Goal: Check status

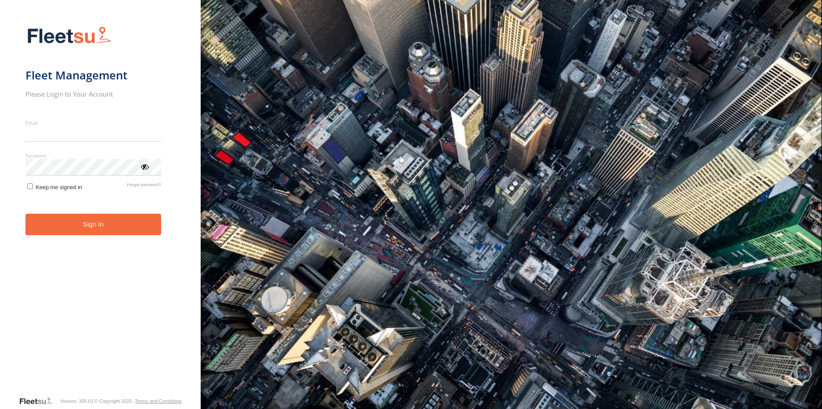
type input "**********"
click at [104, 231] on button "Sign in" at bounding box center [93, 225] width 136 height 22
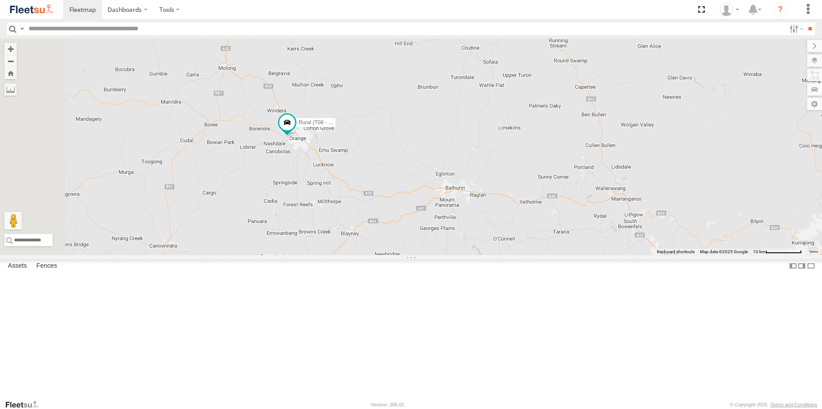
drag, startPoint x: 292, startPoint y: 149, endPoint x: 358, endPoint y: 243, distance: 115.0
click at [358, 243] on div "Brookvale (T10 - [PERSON_NAME]) Rural (T08 - [PERSON_NAME]) Blacktown #1 (T09 -…" at bounding box center [411, 147] width 822 height 216
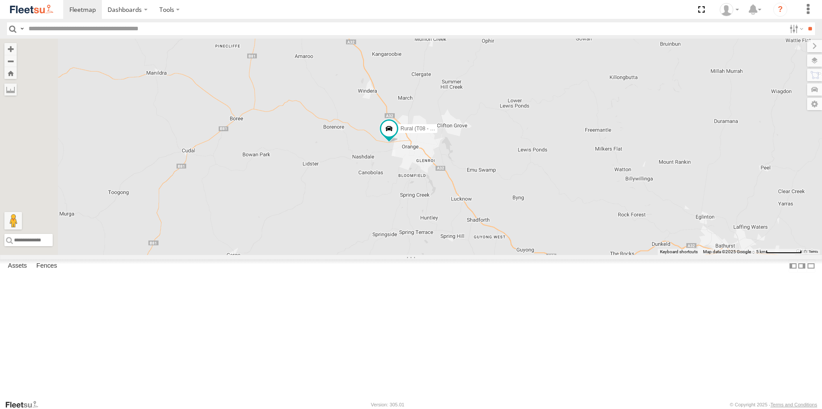
drag, startPoint x: 311, startPoint y: 213, endPoint x: 352, endPoint y: 234, distance: 45.7
click at [352, 234] on div "Brookvale (T10 - [PERSON_NAME]) Rural (T08 - [PERSON_NAME]) Blacktown #1 (T09 -…" at bounding box center [411, 147] width 822 height 216
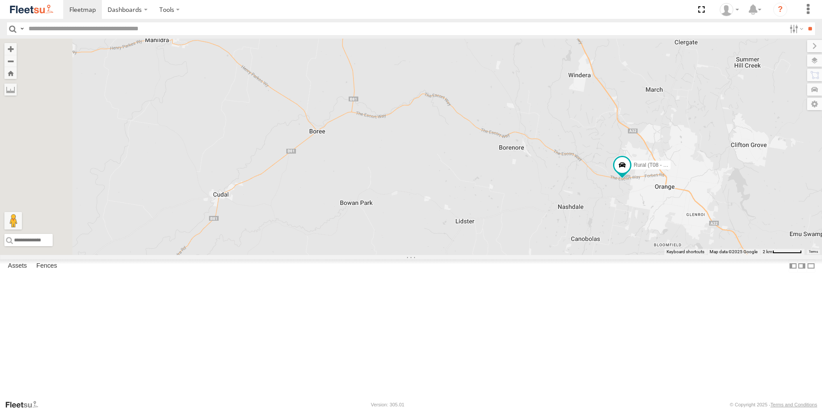
drag, startPoint x: 362, startPoint y: 262, endPoint x: 370, endPoint y: 260, distance: 8.7
click at [370, 255] on div "Brookvale (T10 - [PERSON_NAME]) Rural (T08 - [PERSON_NAME]) Blacktown #1 (T09 -…" at bounding box center [411, 147] width 822 height 216
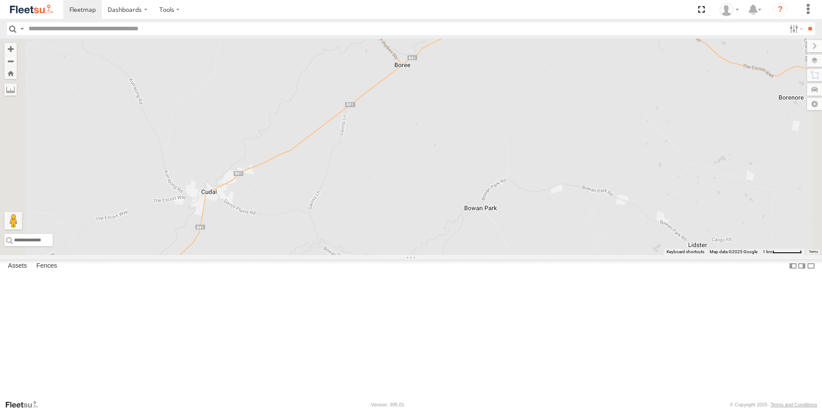
click at [0, 0] on span at bounding box center [0, 0] width 0 height 0
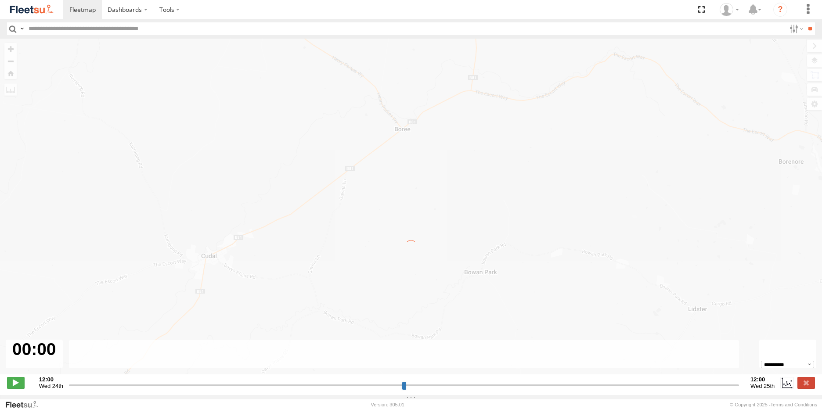
type input "**********"
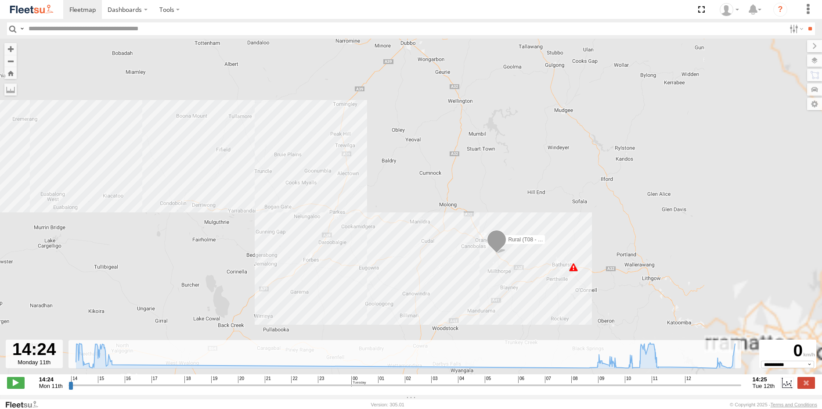
drag, startPoint x: 661, startPoint y: 314, endPoint x: 296, endPoint y: 190, distance: 385.4
click at [296, 190] on div "Rural (T08 - [PERSON_NAME]) 07:59 Tue 07:59 Tue" at bounding box center [411, 211] width 822 height 345
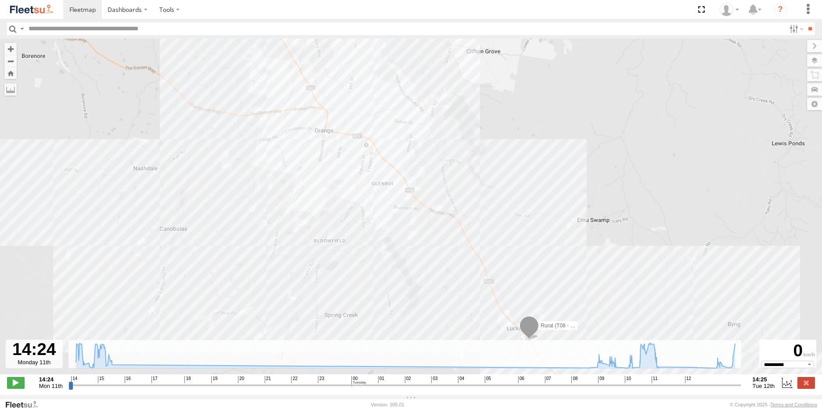
drag, startPoint x: 359, startPoint y: 181, endPoint x: 471, endPoint y: 261, distance: 138.2
click at [468, 262] on div "Rural (T08 - [PERSON_NAME]) 07:59 Tue 07:59 Tue 14:51 Mon 14:55 Mon" at bounding box center [411, 211] width 822 height 345
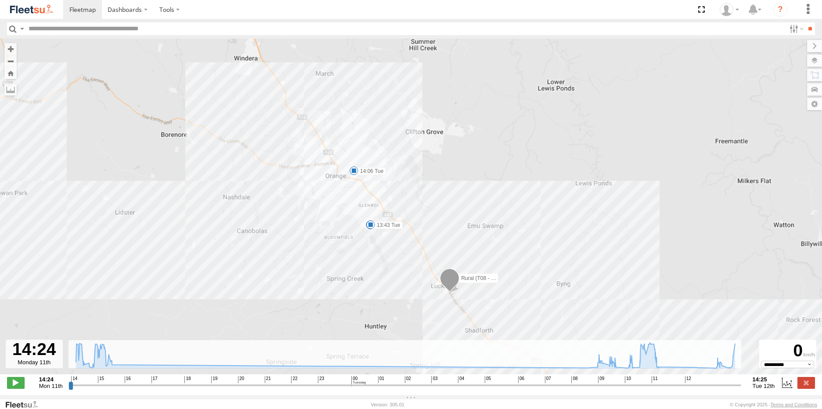
drag, startPoint x: 241, startPoint y: 144, endPoint x: 258, endPoint y: 178, distance: 37.5
click at [258, 178] on div "Rural (T08 - [PERSON_NAME]) 07:59 Tue 07:59 Tue 14:51 Mon 14:55 Mon 11:44 Tue 1…" at bounding box center [411, 211] width 822 height 345
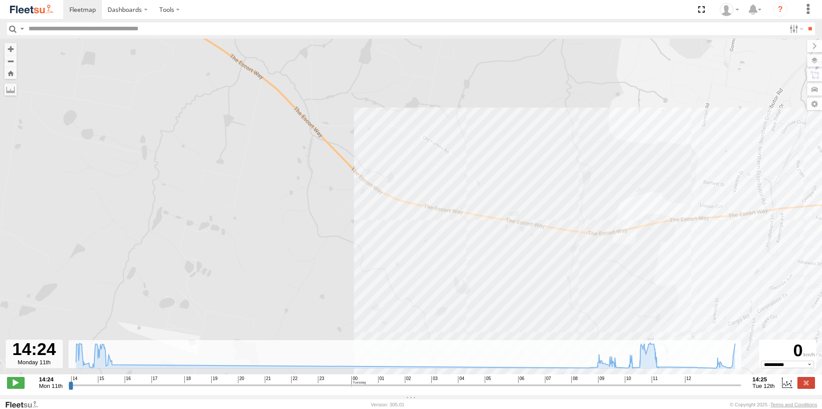
drag, startPoint x: 350, startPoint y: 174, endPoint x: 351, endPoint y: 192, distance: 18.5
click at [351, 192] on div "Rural (T08 - [PERSON_NAME]) 07:59 Tue 07:59 Tue 14:51 Mon 14:55 Mon 11:44 Tue 1…" at bounding box center [411, 211] width 822 height 345
